Goal: Information Seeking & Learning: Check status

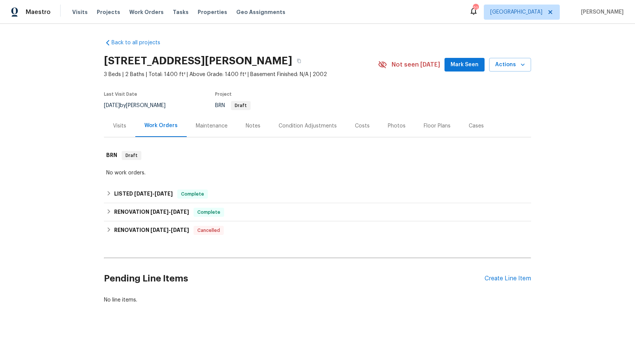
click at [63, 144] on div "Back to all projects [STREET_ADDRESS][PERSON_NAME] 3 Beds | 2 Baths | Total: 14…" at bounding box center [317, 183] width 635 height 318
click at [146, 188] on div "LISTED [DATE] - [DATE] Complete" at bounding box center [317, 194] width 427 height 18
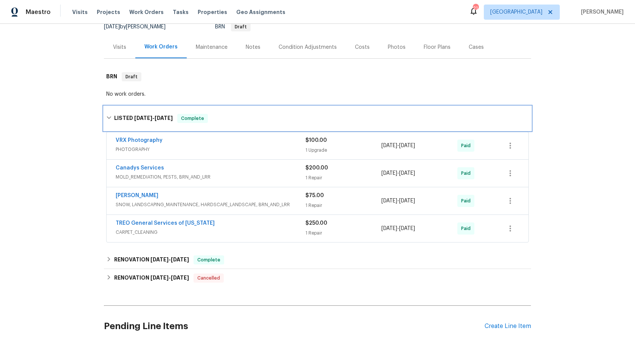
scroll to position [79, 0]
click at [157, 290] on div "Back to all projects [STREET_ADDRESS][PERSON_NAME] 3 Beds | 2 Baths | Total: 14…" at bounding box center [317, 155] width 427 height 403
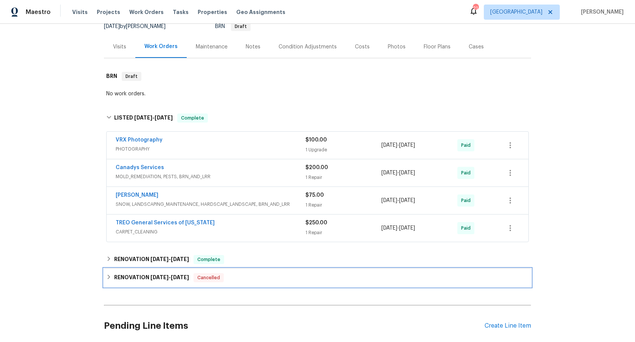
click at [149, 281] on h6 "RENOVATION [DATE] - [DATE]" at bounding box center [151, 277] width 75 height 9
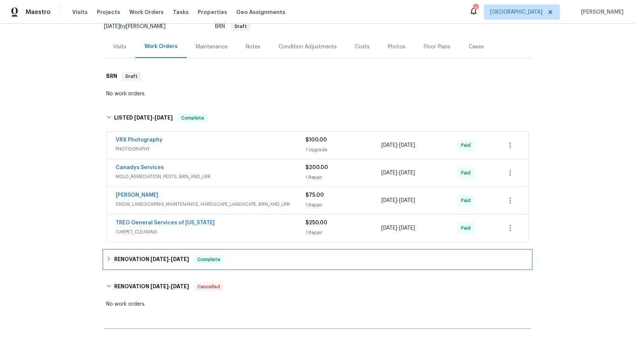
click at [185, 262] on h6 "RENOVATION [DATE] - [DATE]" at bounding box center [151, 259] width 75 height 9
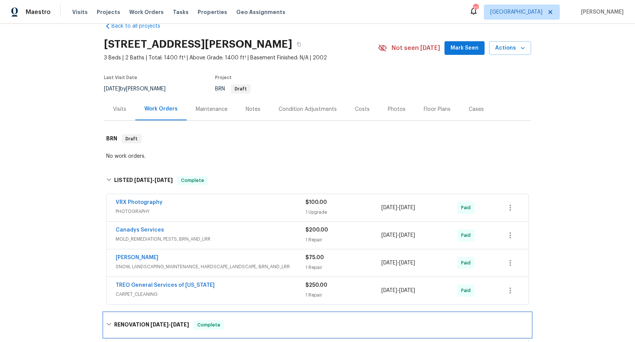
scroll to position [0, 0]
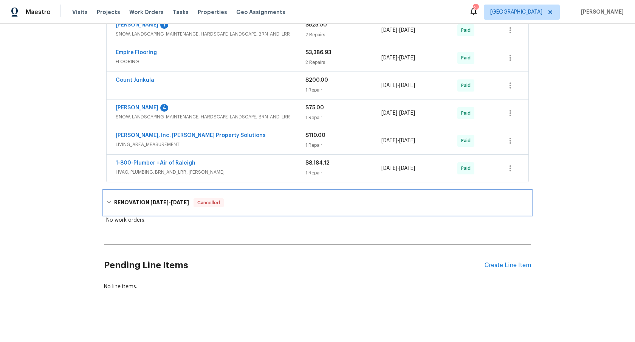
click at [134, 191] on div "RENOVATION [DATE] - [DATE] Cancelled" at bounding box center [317, 203] width 427 height 24
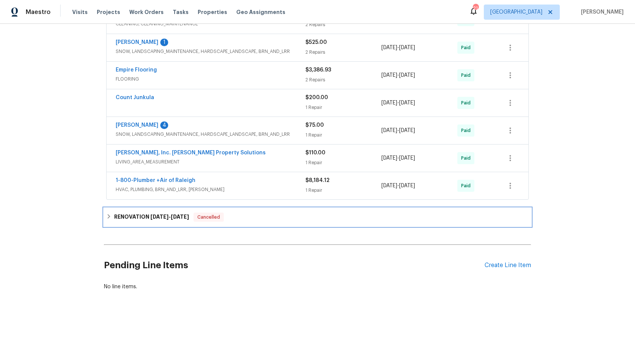
scroll to position [382, 0]
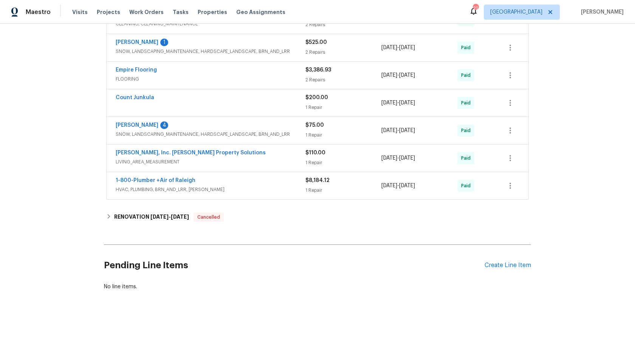
click at [192, 187] on span "HVAC, PLUMBING, BRN_AND_LRR, [PERSON_NAME]" at bounding box center [211, 190] width 190 height 8
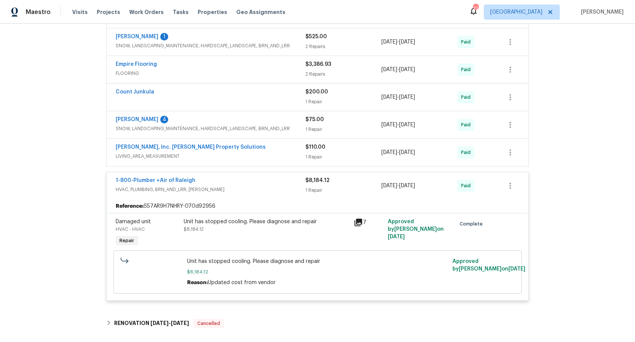
click at [244, 155] on span "LIVING_AREA_MEASUREMENT" at bounding box center [211, 156] width 190 height 8
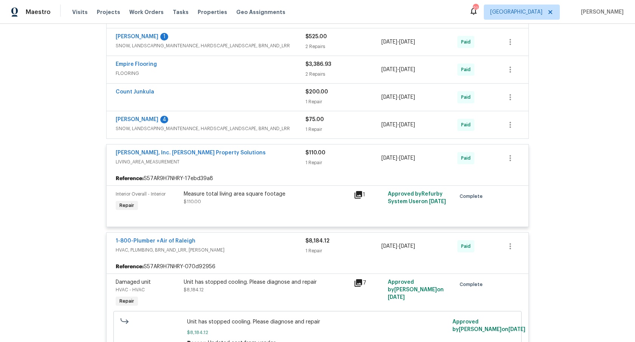
click at [233, 126] on span "SNOW, LANDSCAPING_MAINTENANCE, HARDSCAPE_LANDSCAPE, BRN_AND_LRR" at bounding box center [211, 129] width 190 height 8
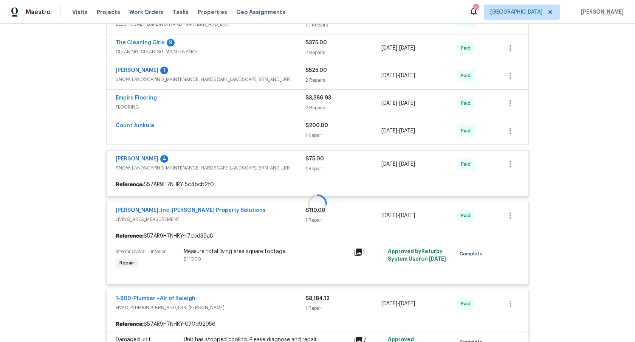
scroll to position [338, 0]
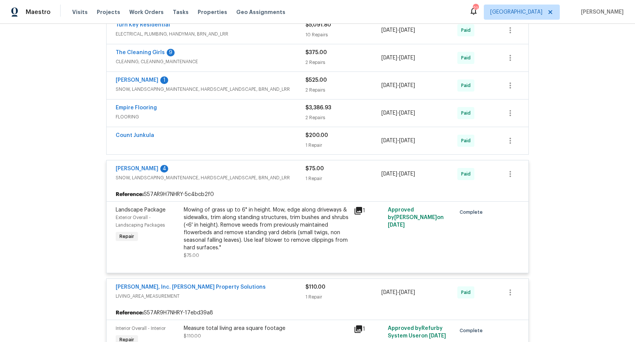
click at [205, 137] on div "Count Junkula" at bounding box center [211, 136] width 190 height 9
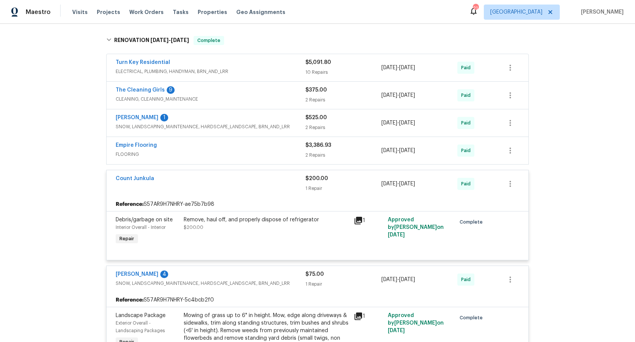
scroll to position [296, 0]
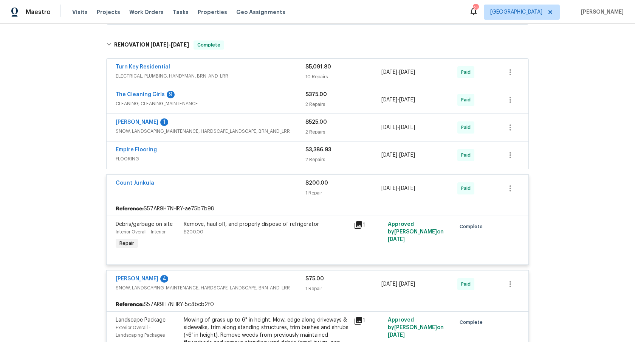
click at [233, 150] on div "Empire Flooring" at bounding box center [211, 150] width 190 height 9
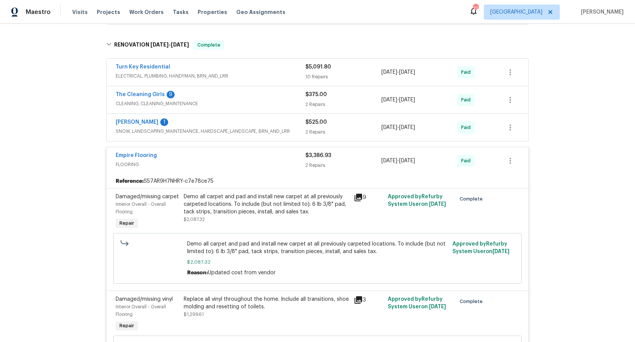
click at [216, 126] on div "[PERSON_NAME] 1" at bounding box center [211, 122] width 190 height 9
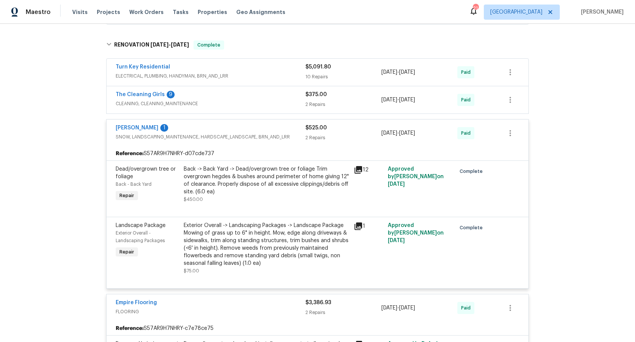
click at [218, 106] on span "CLEANING, CLEANING_MAINTENANCE" at bounding box center [211, 104] width 190 height 8
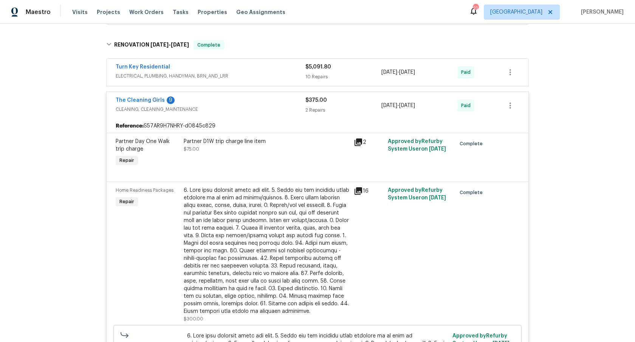
click at [217, 76] on span "ELECTRICAL, PLUMBING, HANDYMAN, BRN_AND_LRR" at bounding box center [211, 76] width 190 height 8
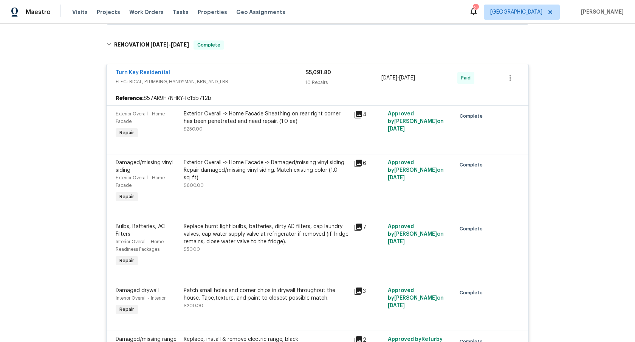
click at [55, 105] on div "Back to all projects [STREET_ADDRESS][PERSON_NAME] 3 Beds | 2 Baths | Total: 14…" at bounding box center [317, 183] width 635 height 318
click at [25, 166] on div "Back to all projects [STREET_ADDRESS][PERSON_NAME] 3 Beds | 2 Baths | Total: 14…" at bounding box center [317, 183] width 635 height 318
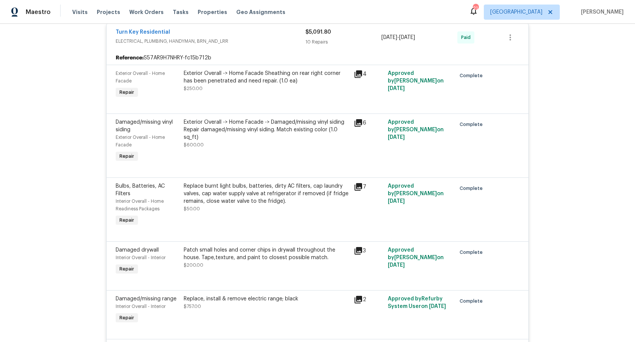
scroll to position [237, 0]
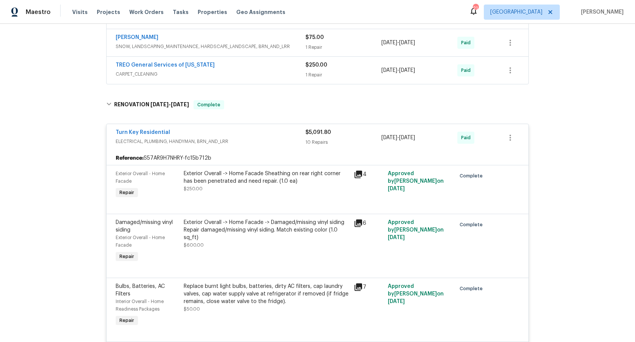
click at [230, 138] on span "ELECTRICAL, PLUMBING, HANDYMAN, BRN_AND_LRR" at bounding box center [211, 142] width 190 height 8
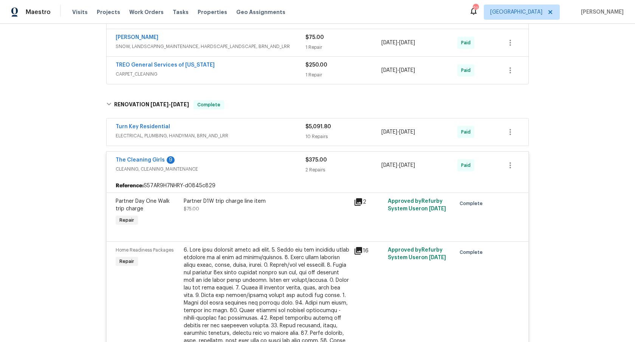
click at [212, 169] on span "CLEANING, CLEANING_MAINTENANCE" at bounding box center [211, 169] width 190 height 8
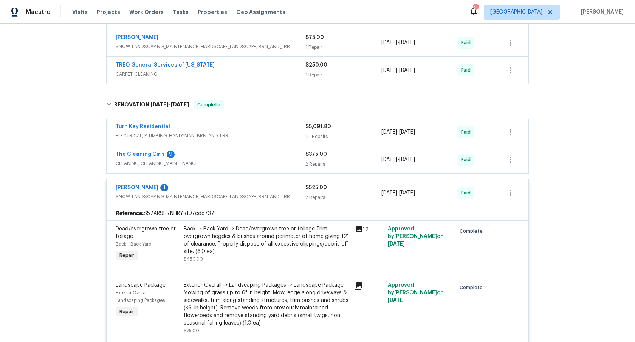
click at [226, 196] on span "SNOW, LANDSCAPING_MAINTENANCE, HARDSCAPE_LANDSCAPE, BRN_AND_LRR" at bounding box center [211, 197] width 190 height 8
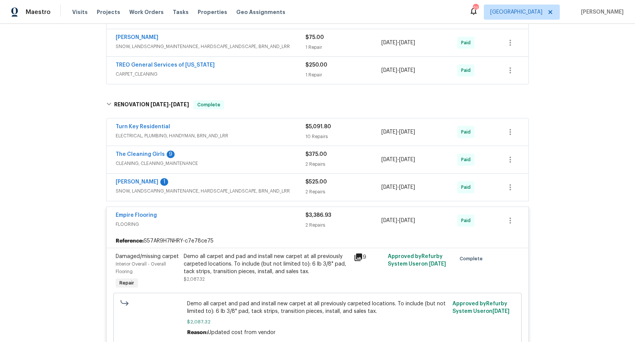
click at [226, 217] on div "Empire Flooring" at bounding box center [211, 215] width 190 height 9
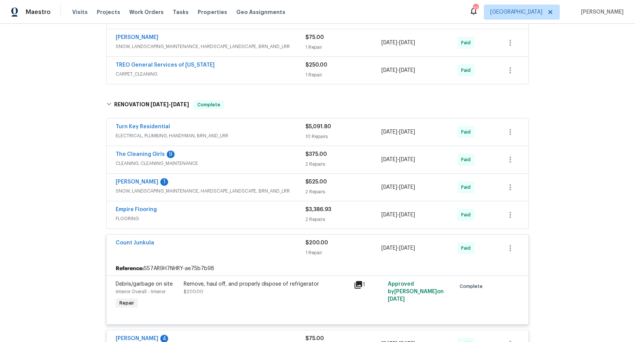
click at [223, 243] on div "Count Junkula" at bounding box center [211, 243] width 190 height 9
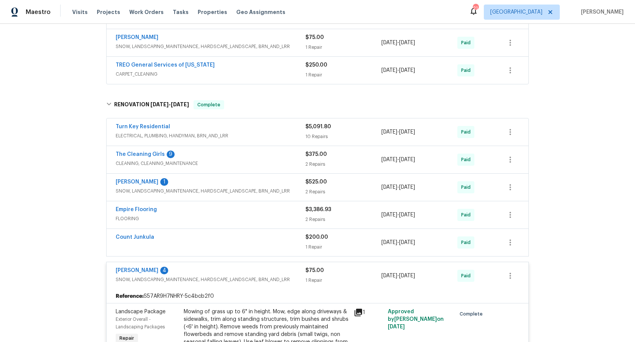
click at [226, 280] on span "SNOW, LANDSCAPING_MAINTENANCE, HARDSCAPE_LANDSCAPE, BRN_AND_LRR" at bounding box center [211, 280] width 190 height 8
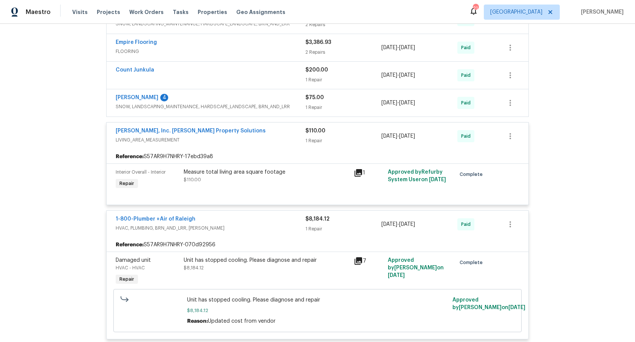
scroll to position [428, 0]
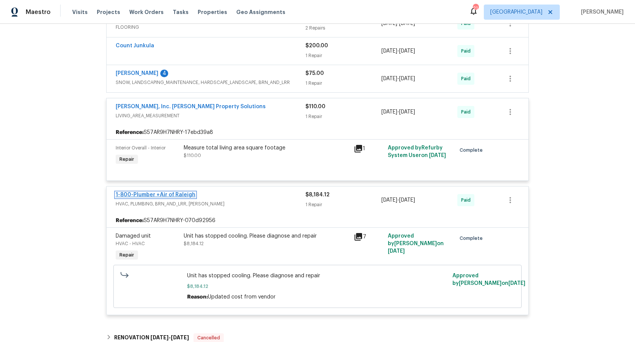
click at [174, 193] on link "1-800-Plumber +Air of Raleigh" at bounding box center [156, 194] width 80 height 5
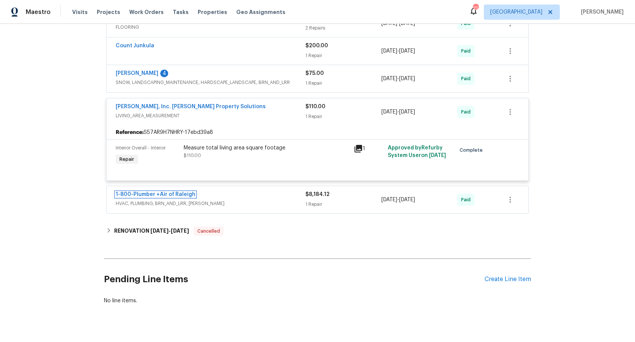
scroll to position [0, 0]
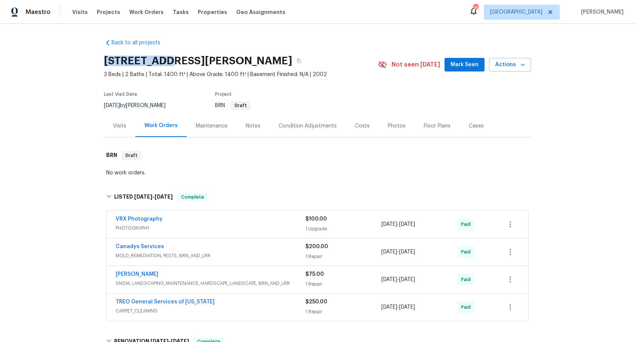
drag, startPoint x: 99, startPoint y: 61, endPoint x: 166, endPoint y: 65, distance: 67.5
click at [166, 65] on div "Back to all projects [STREET_ADDRESS][PERSON_NAME] 3 Beds | 2 Baths | Total: 14…" at bounding box center [317, 183] width 635 height 318
copy h2 "3063 [PERSON_NAME]"
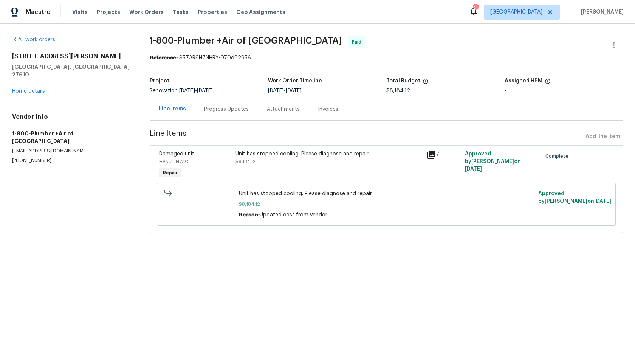
click at [218, 111] on div "Progress Updates" at bounding box center [226, 109] width 45 height 8
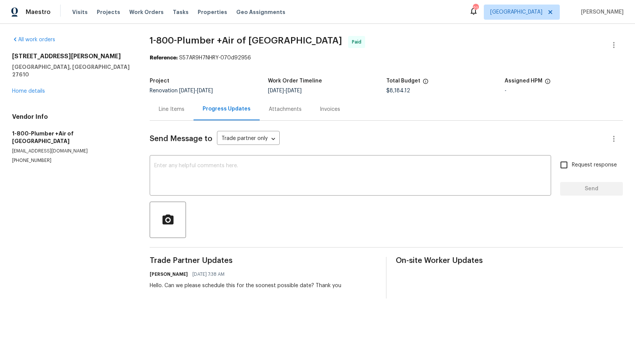
click at [278, 109] on div "Attachments" at bounding box center [285, 109] width 33 height 8
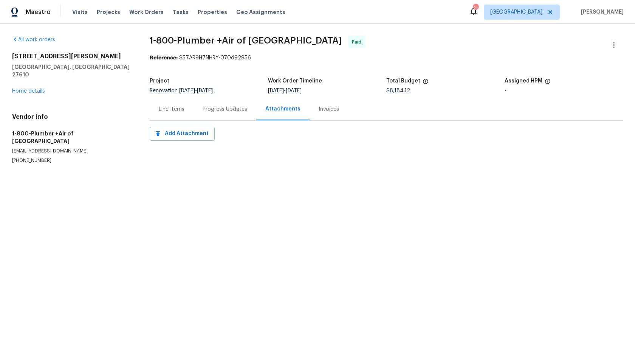
click at [325, 106] on div "Invoices" at bounding box center [329, 109] width 20 height 8
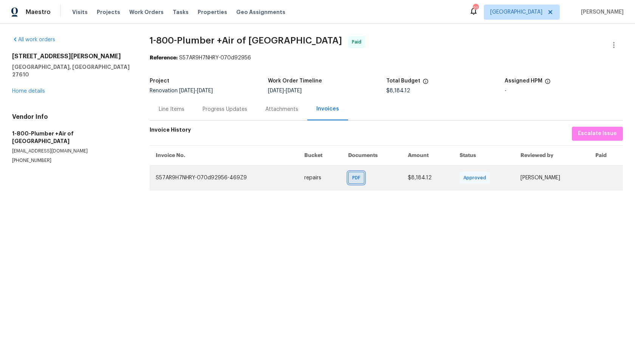
click at [354, 178] on span "PDF" at bounding box center [357, 178] width 11 height 8
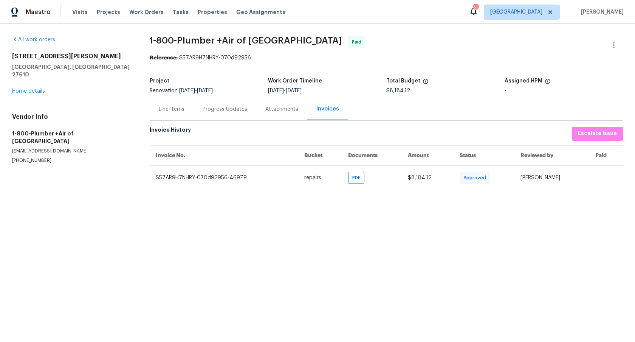
click at [53, 68] on h5 "Raleigh, NC 27610" at bounding box center [71, 70] width 119 height 15
copy h5 "27610"
click at [487, 58] on div "Reference: S57AR9H7NHRY-070d92956" at bounding box center [386, 58] width 473 height 8
click at [356, 56] on div "Reference: S57AR9H7NHRY-070d92956" at bounding box center [386, 58] width 473 height 8
